Goal: Find specific page/section: Find specific page/section

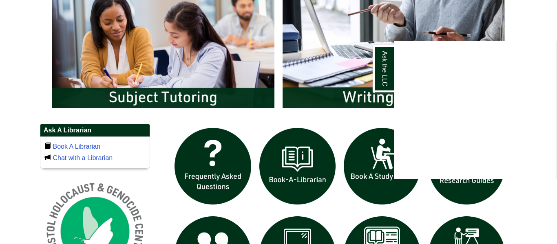
scroll to position [453, 0]
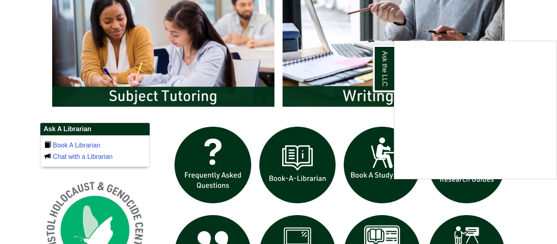
click at [174, 74] on div "Ask the LLC" at bounding box center [278, 122] width 557 height 244
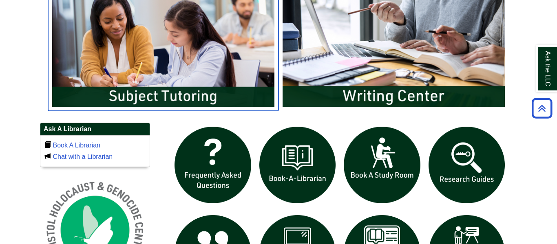
click at [174, 74] on img "slideshow" at bounding box center [163, 49] width 230 height 124
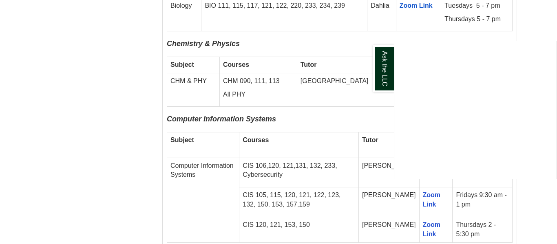
scroll to position [871, 0]
click at [423, 202] on div "Ask the LLC" at bounding box center [278, 122] width 557 height 244
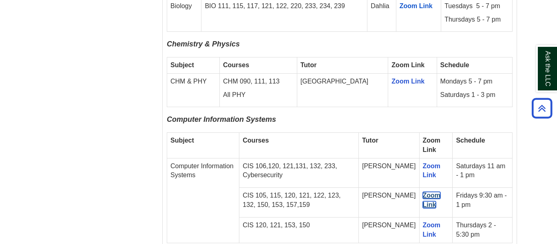
click at [423, 195] on link "Zoom Link" at bounding box center [432, 200] width 18 height 16
